Goal: Task Accomplishment & Management: Use online tool/utility

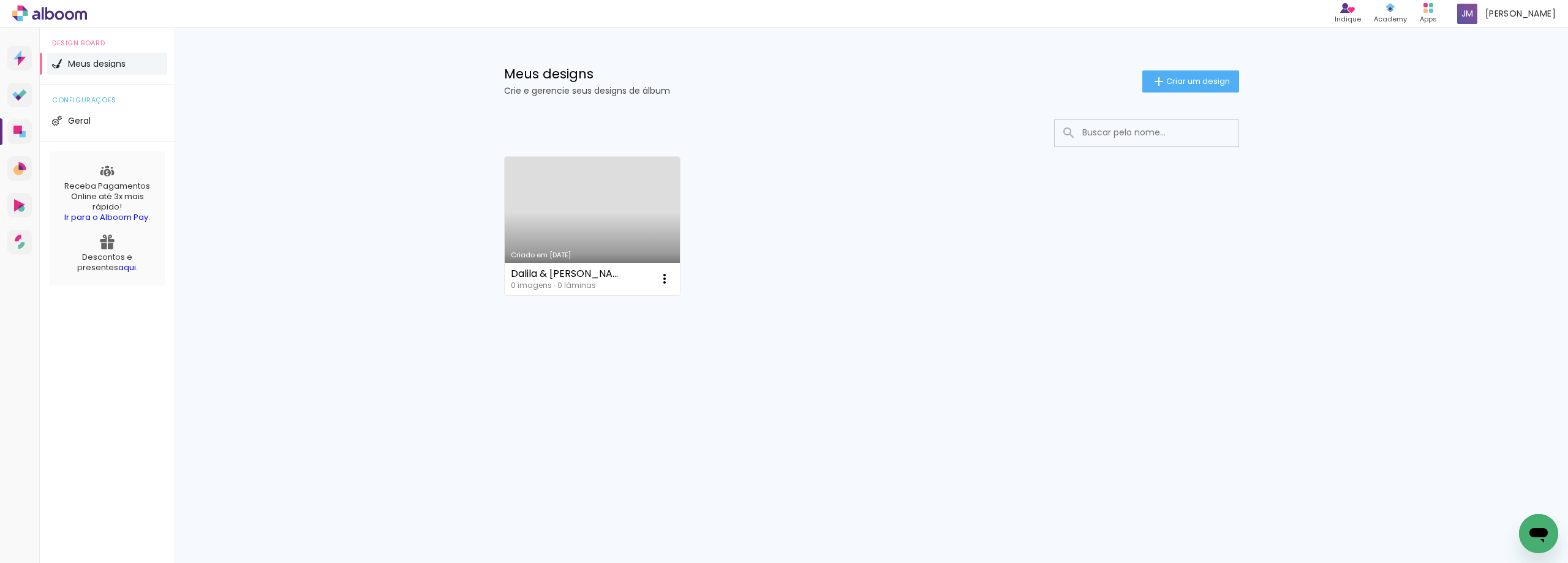
click at [103, 63] on span "Meus designs" at bounding box center [96, 64] width 58 height 9
click at [1180, 83] on span "Criar um design" at bounding box center [1198, 82] width 64 height 8
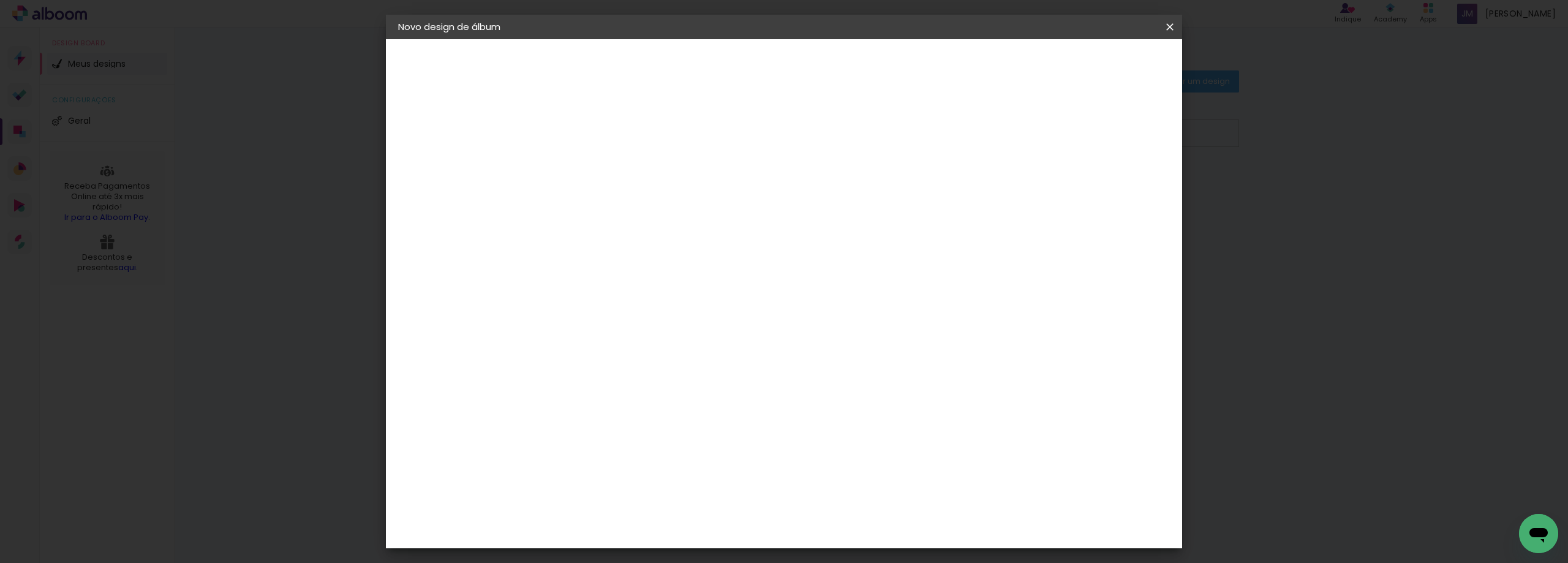
click at [599, 165] on input at bounding box center [599, 164] width 0 height 19
type input "Luiza"
type paper-input "Luiza"
click at [0, 0] on slot "Avançar" at bounding box center [0, 0] width 0 height 0
click at [618, 235] on input at bounding box center [629, 233] width 123 height 15
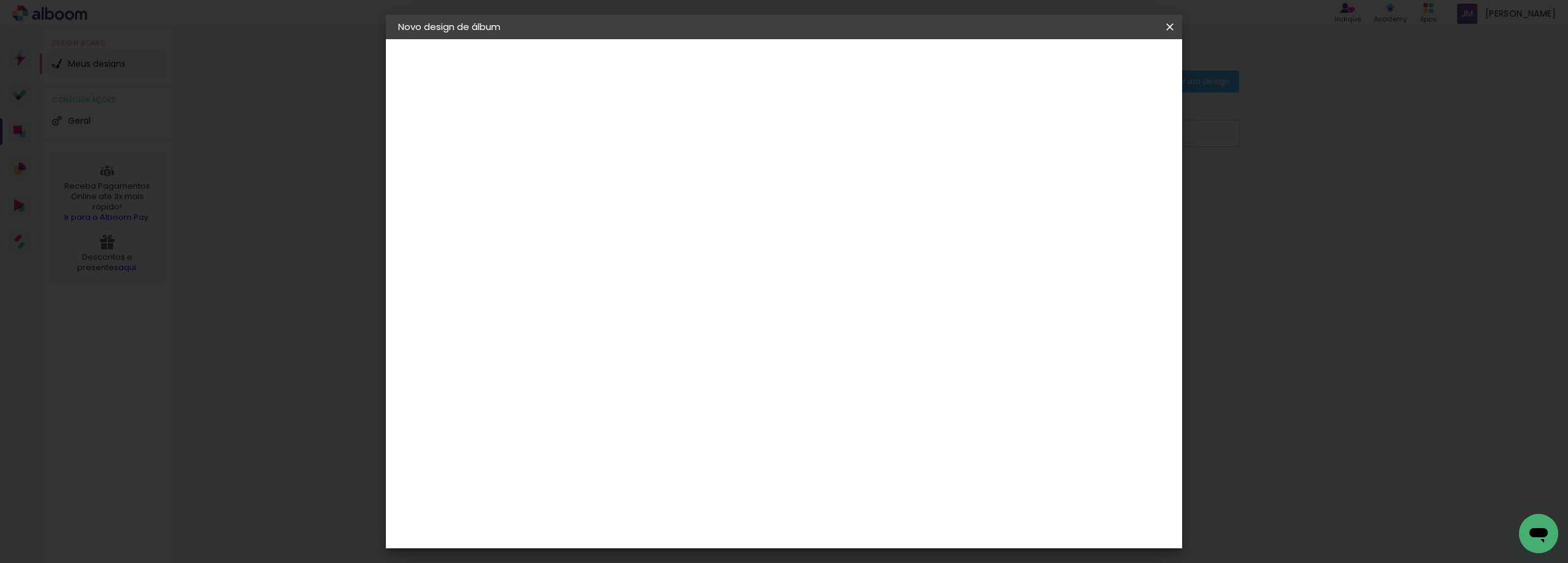
type input "indim"
type paper-input "indim"
click at [621, 275] on div "Indimagem" at bounding box center [617, 278] width 55 height 10
click at [0, 0] on slot "Tamanho Livre" at bounding box center [0, 0] width 0 height 0
click at [813, 143] on div "Fornecedor Escolha um fornecedor ou avance com o tamanho livre. Voltar Avançar" at bounding box center [679, 91] width 268 height 104
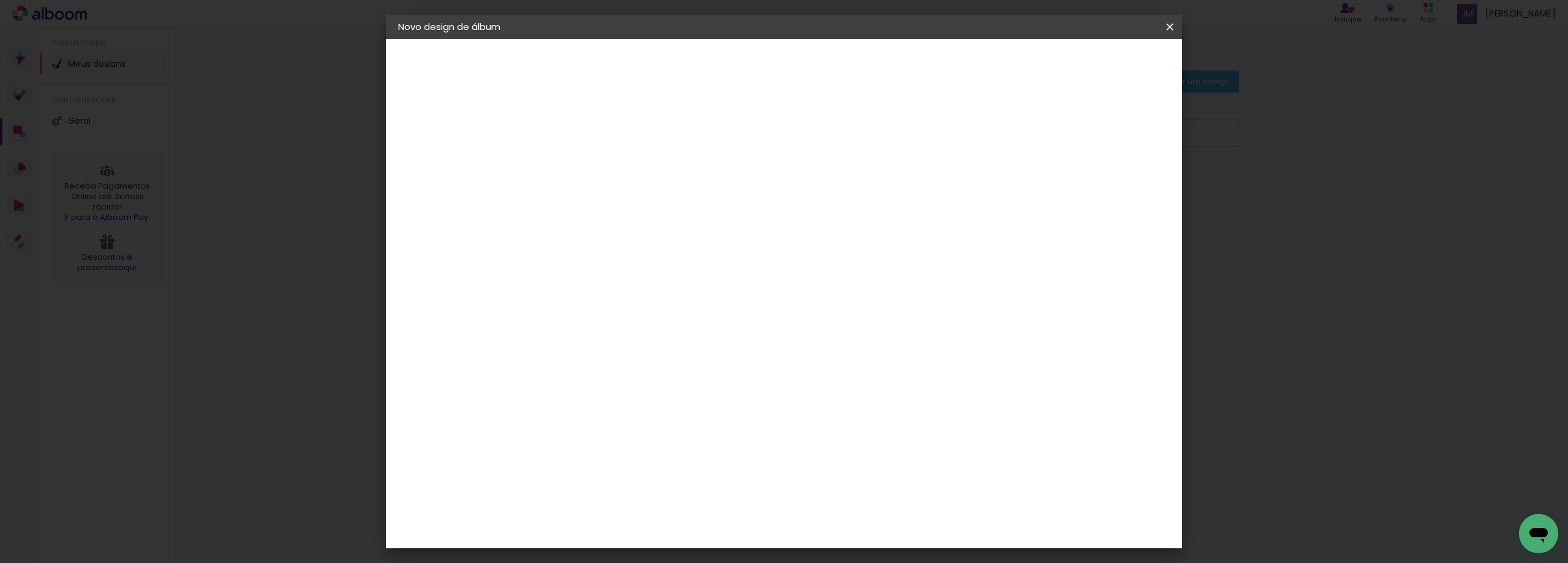
click at [625, 279] on div "Indimagem" at bounding box center [617, 278] width 55 height 10
click at [813, 143] on div "Fornecedor Escolha um fornecedor ou avance com o tamanho livre. Voltar Avançar" at bounding box center [679, 91] width 268 height 104
click at [0, 0] on slot "Avançar" at bounding box center [0, 0] width 0 height 0
click at [661, 206] on iron-icon at bounding box center [653, 213] width 15 height 15
click at [0, 0] on slot "Voltar" at bounding box center [0, 0] width 0 height 0
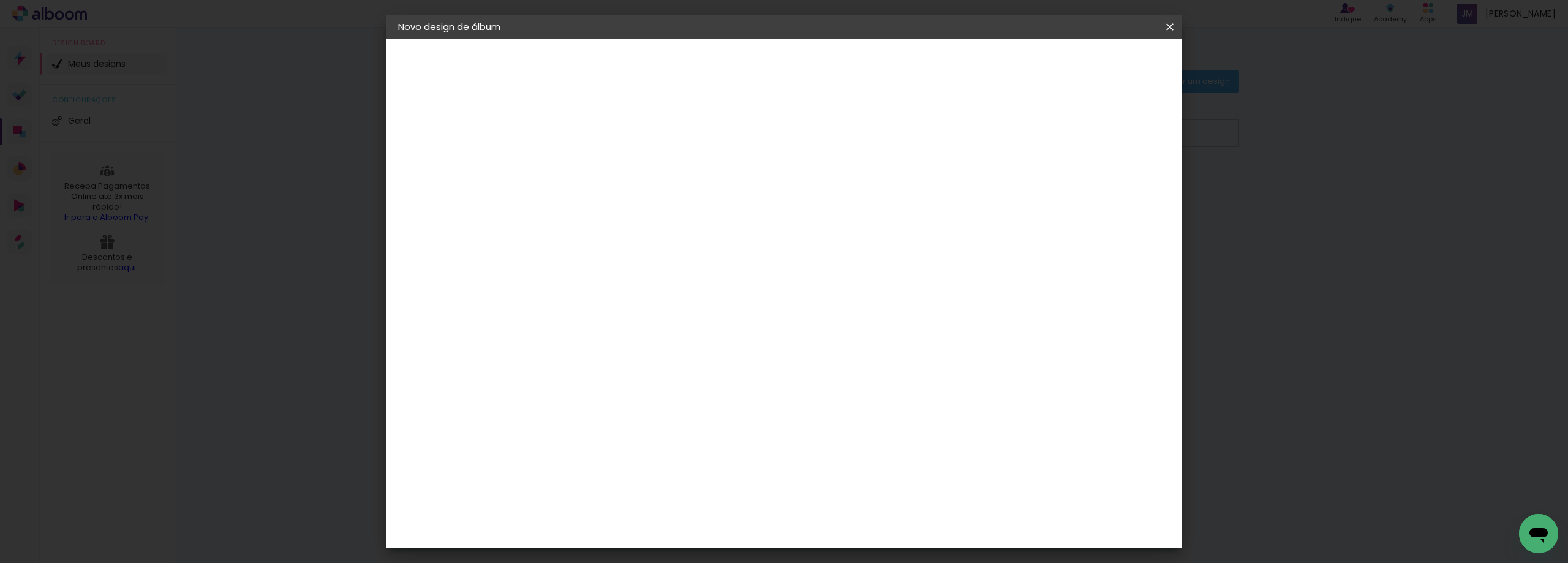
drag, startPoint x: 650, startPoint y: 231, endPoint x: 550, endPoint y: 233, distance: 100.0
click at [550, 143] on div "Fornecedor Escolha um fornecedor ou avance com o tamanho livre. Voltar Avançar" at bounding box center [679, 91] width 268 height 104
type input "digi"
type paper-input "digi"
click at [613, 279] on div "Digipix Pro" at bounding box center [606, 280] width 31 height 20
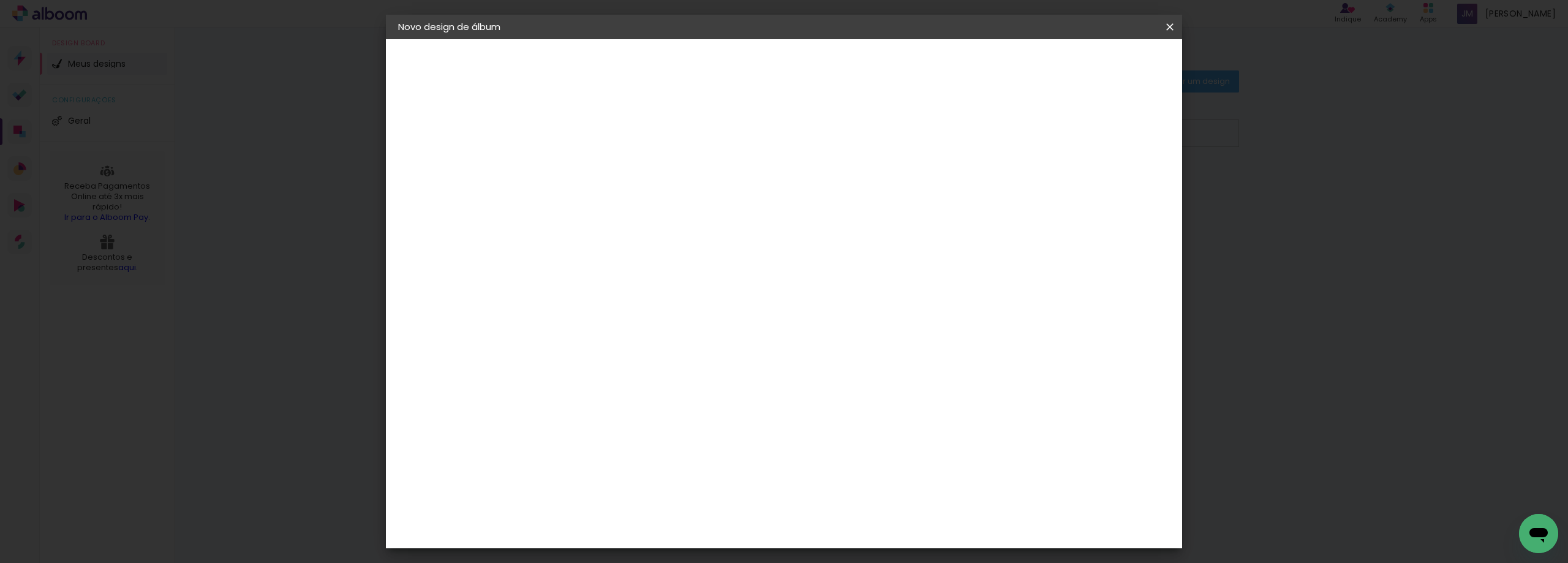
click at [0, 0] on slot "Avançar" at bounding box center [0, 0] width 0 height 0
click at [646, 206] on input "text" at bounding box center [622, 213] width 48 height 19
click at [900, 203] on paper-item "180º FLAT 600" at bounding box center [863, 203] width 245 height 25
type input "180º FLAT 600"
click at [0, 0] on iron-icon at bounding box center [0, 0] width 0 height 0
